Goal: Transaction & Acquisition: Purchase product/service

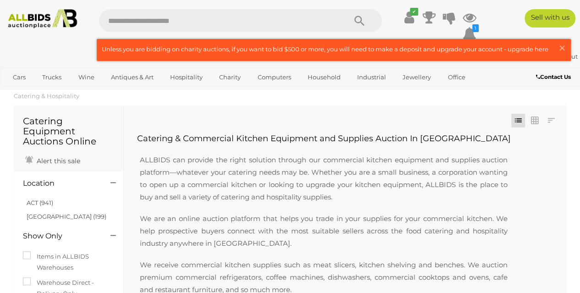
scroll to position [46, 0]
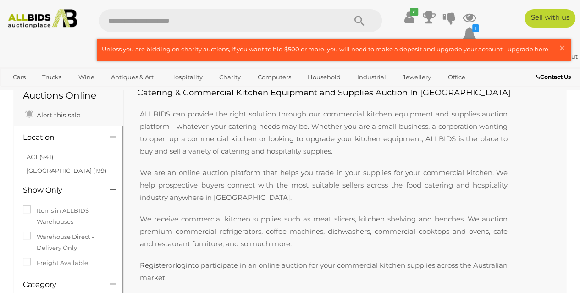
click at [40, 156] on link "ACT (941)" at bounding box center [40, 156] width 27 height 7
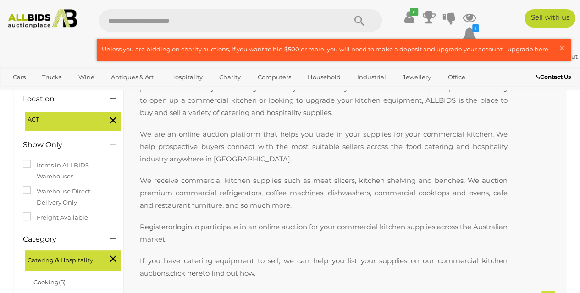
scroll to position [92, 0]
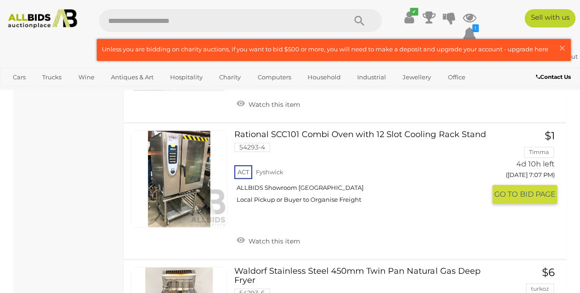
scroll to position [504, 0]
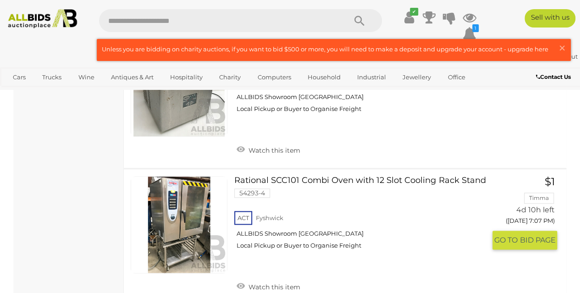
click at [257, 181] on link "Rational SCC101 Combi Oven with 12 Slot Cooling Rack Stand 54293-4 ACT Fyshwick" at bounding box center [363, 216] width 244 height 80
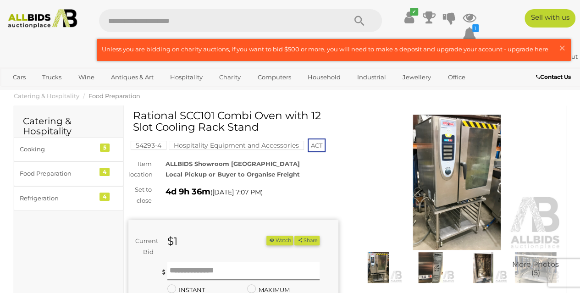
click at [457, 194] on img at bounding box center [457, 182] width 210 height 135
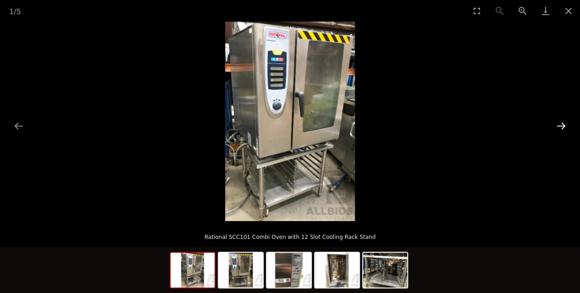
click at [559, 128] on button "Next slide" at bounding box center [560, 126] width 19 height 18
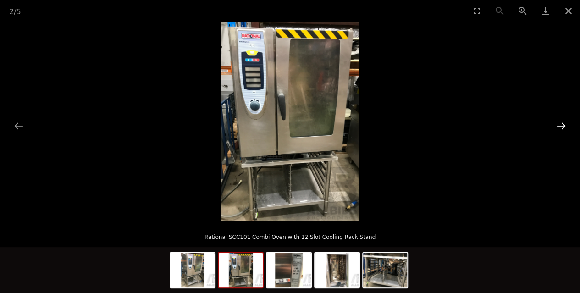
click at [559, 128] on button "Next slide" at bounding box center [560, 126] width 19 height 18
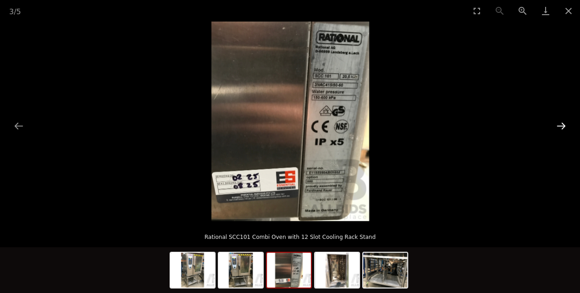
click at [559, 128] on button "Next slide" at bounding box center [560, 126] width 19 height 18
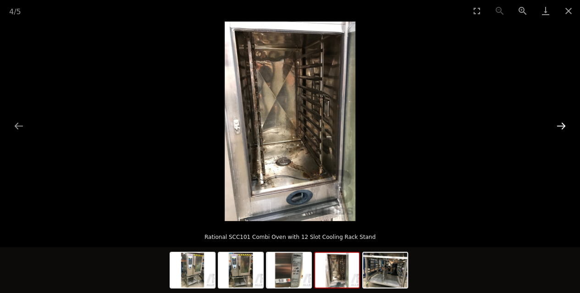
click at [559, 128] on button "Next slide" at bounding box center [560, 126] width 19 height 18
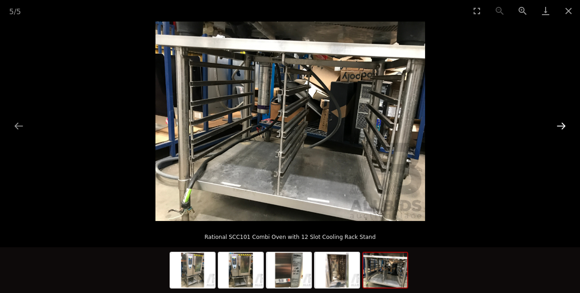
click at [557, 127] on button "Next slide" at bounding box center [560, 126] width 19 height 18
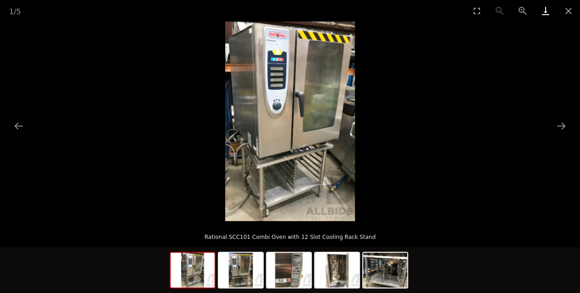
drag, startPoint x: 568, startPoint y: 15, endPoint x: 555, endPoint y: 6, distance: 15.8
click at [568, 16] on button "Close gallery" at bounding box center [568, 11] width 23 height 22
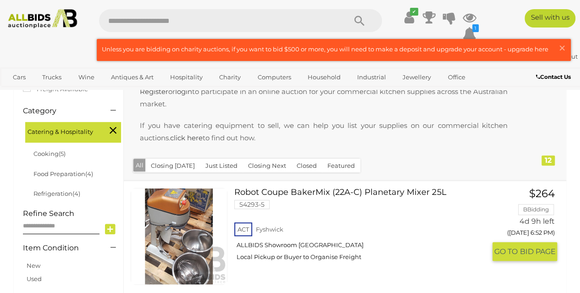
scroll to position [265, 0]
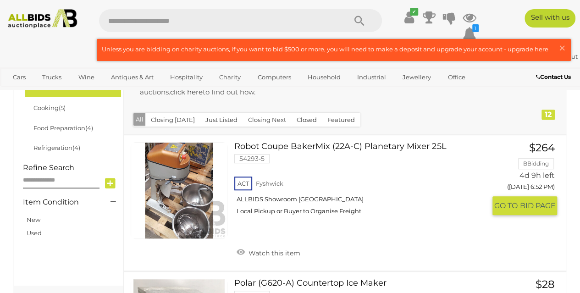
click at [196, 170] on link at bounding box center [179, 190] width 97 height 97
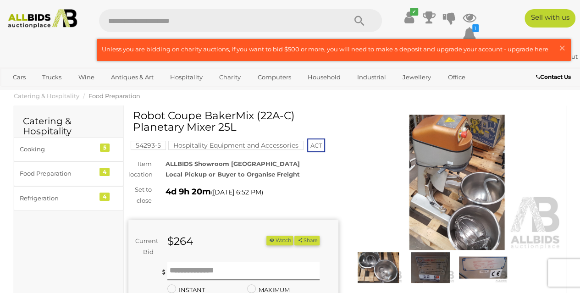
click at [465, 165] on img at bounding box center [457, 182] width 210 height 135
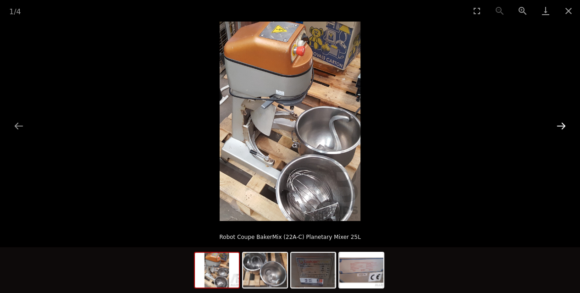
click at [562, 126] on button "Next slide" at bounding box center [560, 126] width 19 height 18
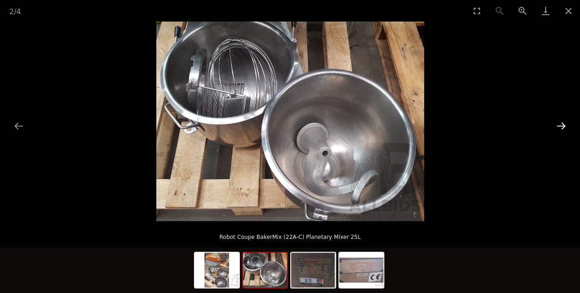
click at [562, 126] on button "Next slide" at bounding box center [560, 126] width 19 height 18
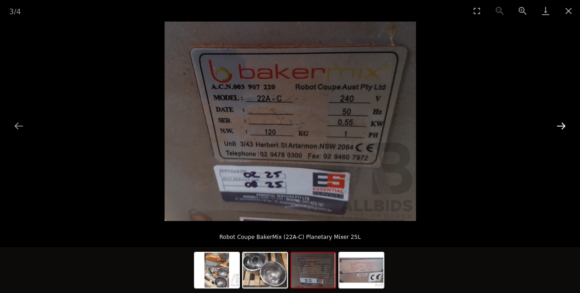
click at [560, 126] on button "Next slide" at bounding box center [560, 126] width 19 height 18
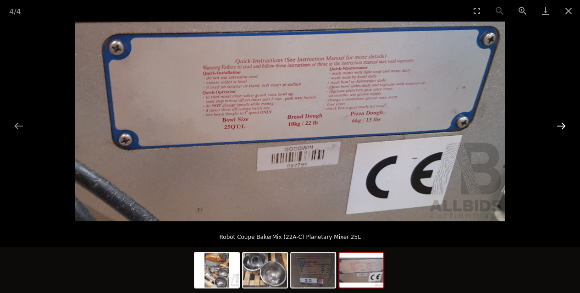
click at [560, 126] on button "Next slide" at bounding box center [560, 126] width 19 height 18
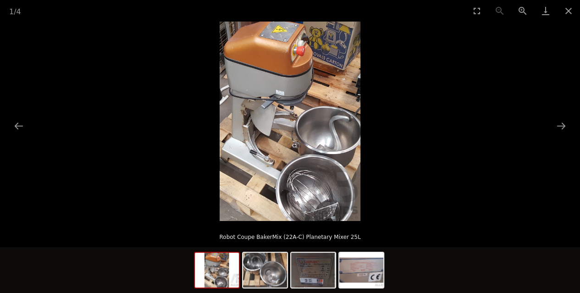
click at [298, 123] on img at bounding box center [290, 121] width 141 height 199
click at [230, 272] on img at bounding box center [217, 270] width 44 height 35
click at [305, 138] on img at bounding box center [289, 121] width 141 height 199
click at [572, 9] on button "Close gallery" at bounding box center [568, 11] width 23 height 22
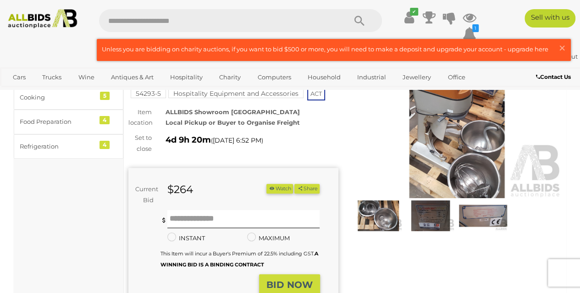
scroll to position [92, 0]
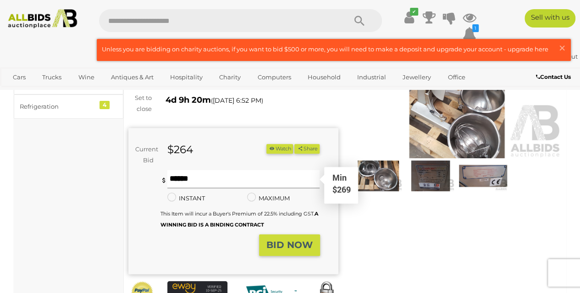
click at [222, 185] on input "text" at bounding box center [243, 179] width 153 height 18
type input "***"
click at [281, 250] on strong "BID NOW" at bounding box center [289, 244] width 46 height 11
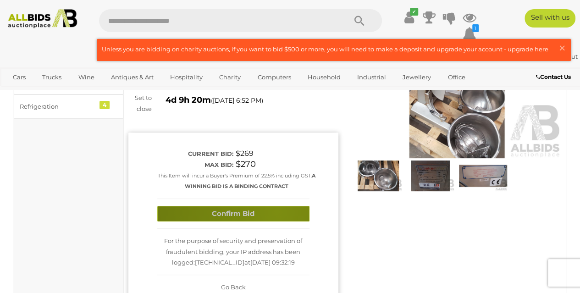
click at [277, 212] on button "Confirm Bid" at bounding box center [233, 214] width 152 height 16
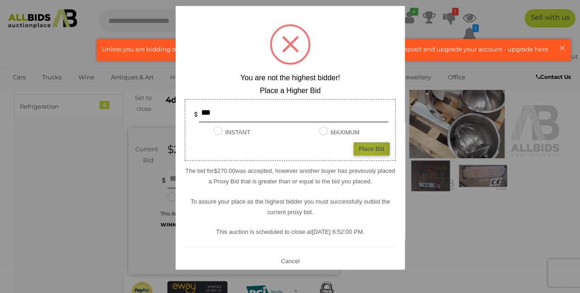
click at [361, 152] on div "Place Bid" at bounding box center [371, 148] width 36 height 13
type input "***"
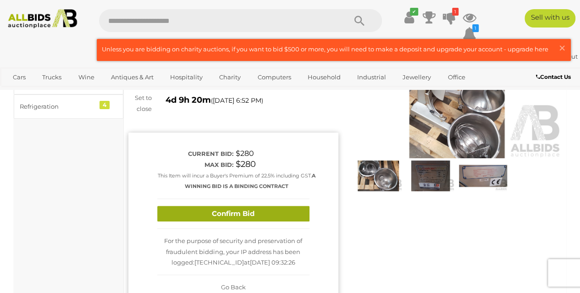
click at [264, 218] on button "Confirm Bid" at bounding box center [233, 214] width 152 height 16
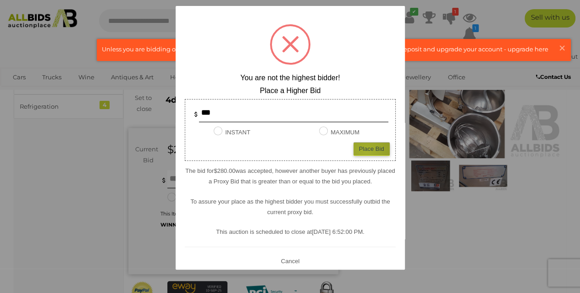
click at [359, 152] on div "Place Bid" at bounding box center [371, 148] width 36 height 13
type input "***"
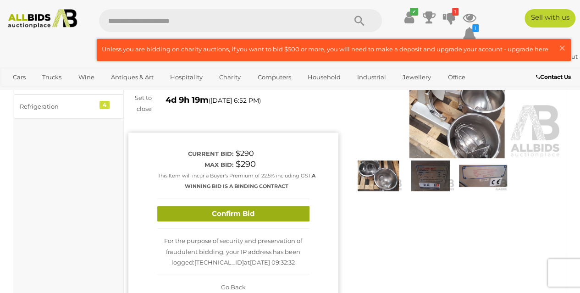
click at [240, 217] on button "Confirm Bid" at bounding box center [233, 214] width 152 height 16
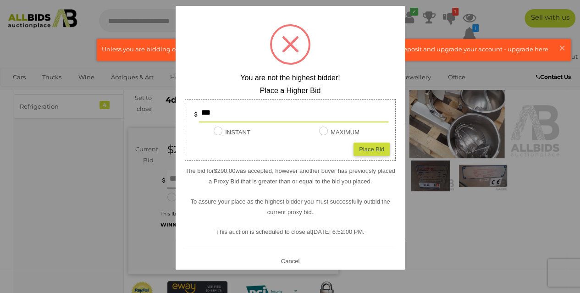
click at [360, 149] on div "Place Bid" at bounding box center [371, 148] width 36 height 13
type input "***"
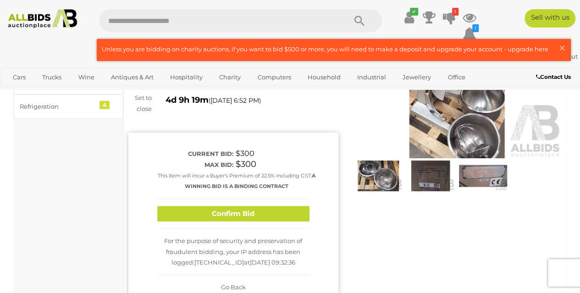
click at [267, 217] on button "Confirm Bid" at bounding box center [233, 214] width 152 height 16
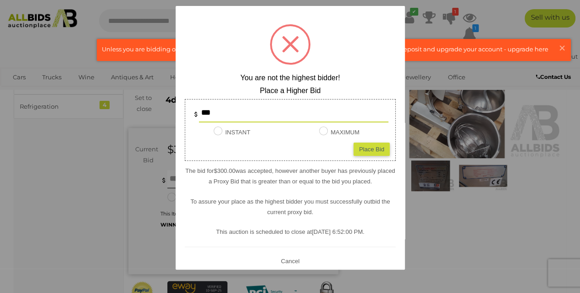
click at [363, 150] on div "Place Bid" at bounding box center [371, 148] width 36 height 13
type input "***"
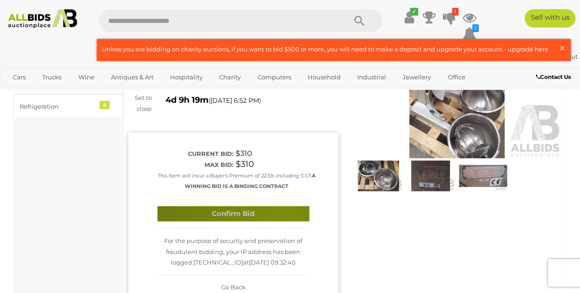
click at [283, 212] on button "Confirm Bid" at bounding box center [233, 214] width 152 height 16
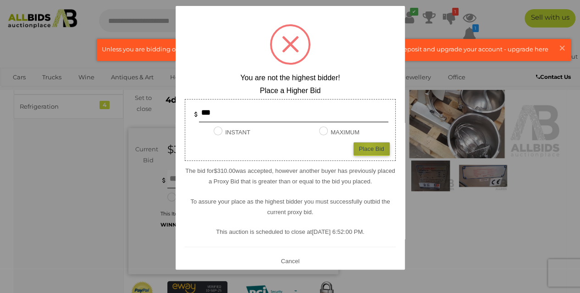
click at [361, 146] on div "Place Bid" at bounding box center [371, 148] width 36 height 13
type input "***"
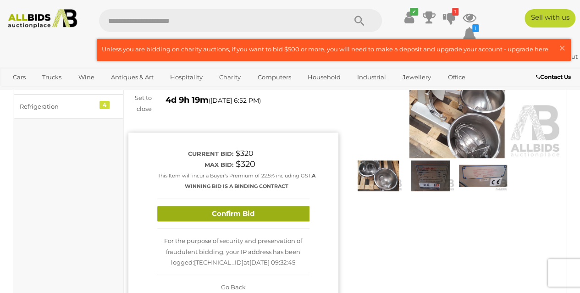
click at [279, 215] on button "Confirm Bid" at bounding box center [233, 214] width 152 height 16
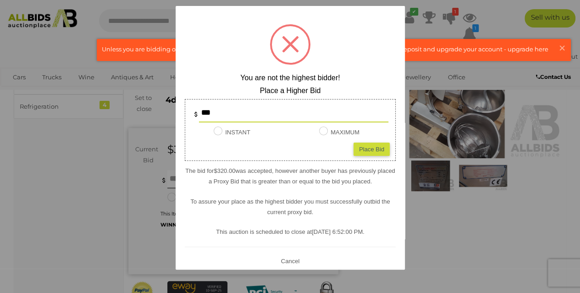
click at [360, 147] on div "Place Bid" at bounding box center [371, 148] width 36 height 13
type input "***"
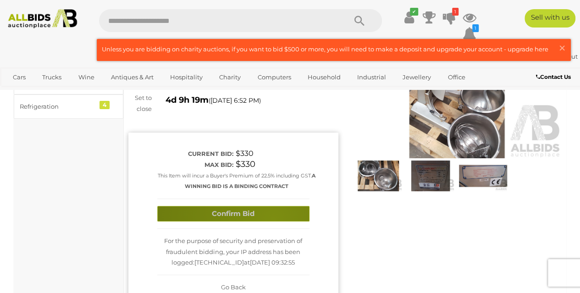
click at [273, 219] on button "Confirm Bid" at bounding box center [233, 214] width 152 height 16
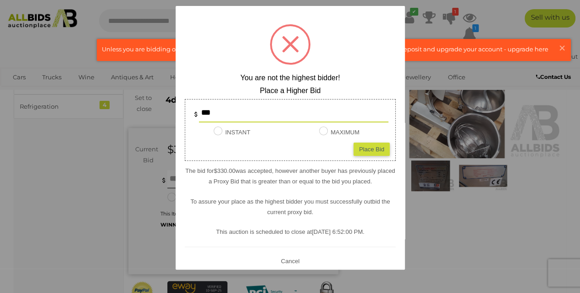
click at [358, 157] on div "*** INSTANT Instant Bid only for this item MAXIMUM Place Bid" at bounding box center [290, 130] width 211 height 62
click at [358, 154] on div "Place Bid" at bounding box center [371, 148] width 36 height 13
type input "***"
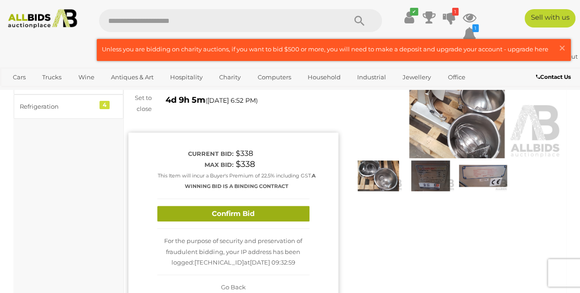
click at [257, 220] on button "Confirm Bid" at bounding box center [233, 214] width 152 height 16
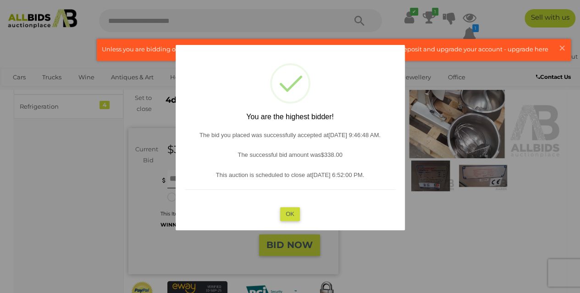
click at [291, 214] on button "OK" at bounding box center [290, 213] width 20 height 13
